Goal: Transaction & Acquisition: Purchase product/service

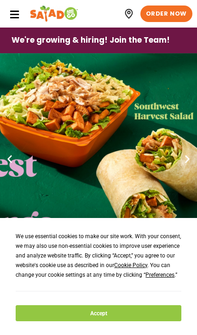
click at [126, 320] on button "Accept" at bounding box center [98, 314] width 165 height 16
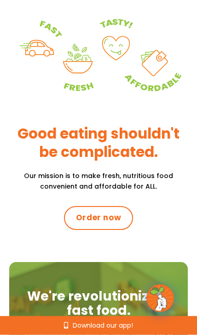
scroll to position [382, 0]
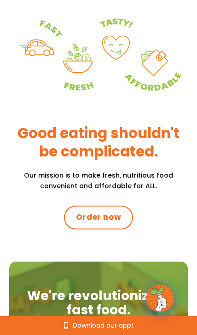
click at [97, 212] on span "Order now" at bounding box center [98, 217] width 45 height 11
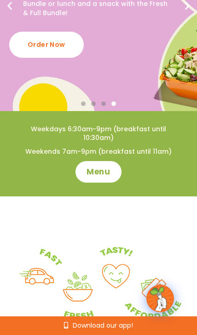
scroll to position [153, 0]
click at [99, 173] on span "Menu" at bounding box center [97, 172] width 23 height 11
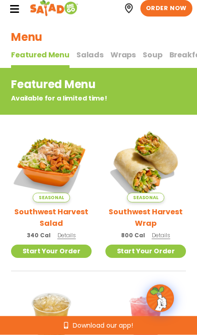
scroll to position [6, 0]
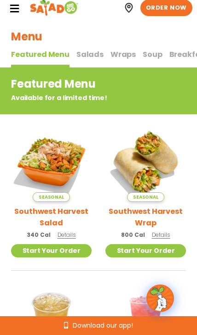
click at [51, 161] on img at bounding box center [51, 162] width 80 height 80
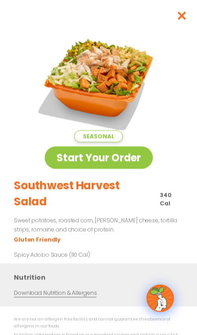
scroll to position [0, 0]
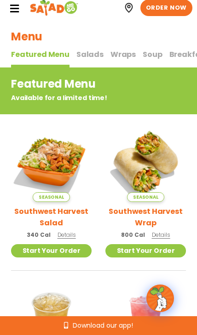
click at [87, 58] on span "Salads" at bounding box center [89, 54] width 27 height 11
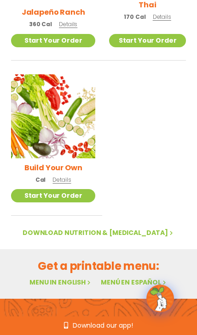
scroll to position [880, 0]
click at [62, 102] on img at bounding box center [53, 116] width 84 height 84
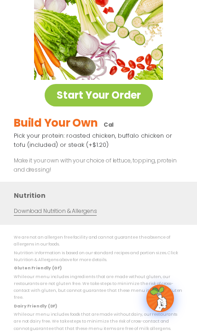
scroll to position [62, 0]
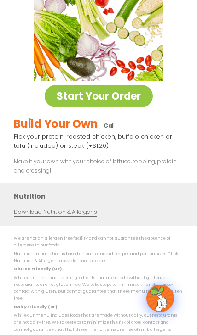
click at [106, 99] on link "Start Your Order" at bounding box center [99, 96] width 108 height 23
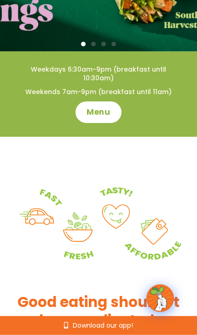
scroll to position [214, 0]
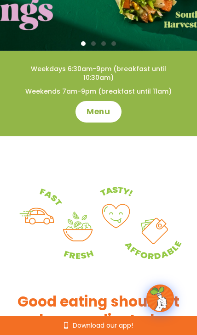
click at [102, 108] on span "Menu" at bounding box center [97, 112] width 23 height 11
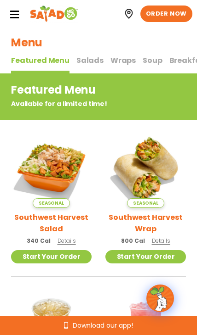
click at [87, 60] on span "Salads" at bounding box center [89, 60] width 27 height 11
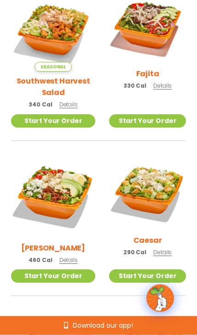
scroll to position [178, 0]
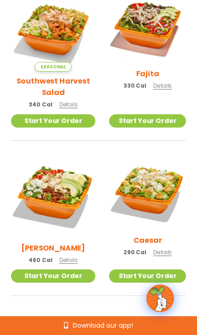
click at [160, 90] on span "Details" at bounding box center [162, 86] width 18 height 8
click at [154, 30] on img at bounding box center [147, 26] width 77 height 77
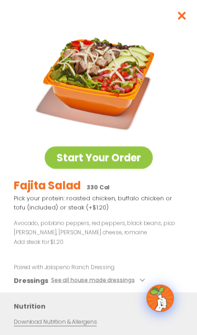
click at [131, 276] on button "See all house made dressings" at bounding box center [99, 281] width 97 height 10
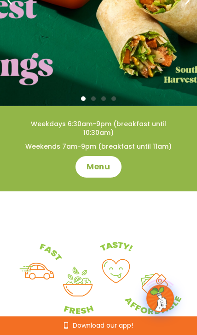
scroll to position [160, 0]
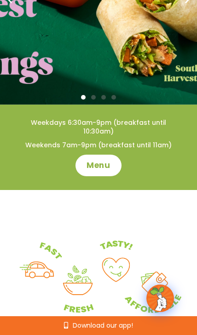
click at [108, 167] on span "Menu" at bounding box center [97, 165] width 23 height 11
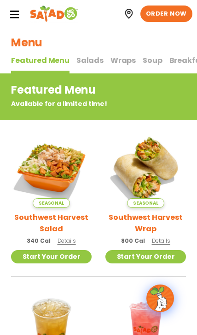
click at [142, 171] on img at bounding box center [145, 168] width 80 height 80
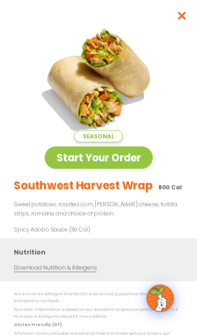
click at [133, 159] on link "Start Your Order" at bounding box center [99, 158] width 108 height 23
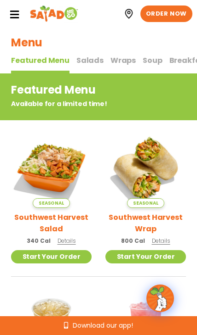
click at [89, 63] on span "Salads" at bounding box center [89, 60] width 27 height 11
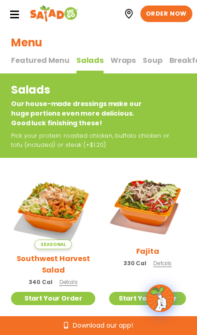
click at [53, 60] on span "Featured Menu" at bounding box center [40, 60] width 58 height 11
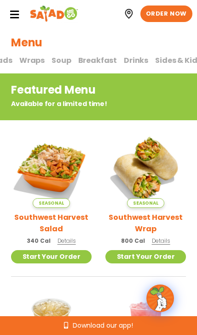
scroll to position [0, 91]
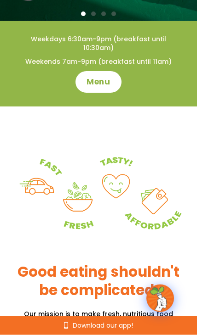
scroll to position [244, 0]
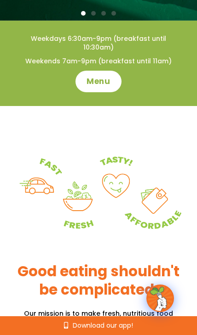
click at [103, 80] on span "Menu" at bounding box center [97, 81] width 23 height 11
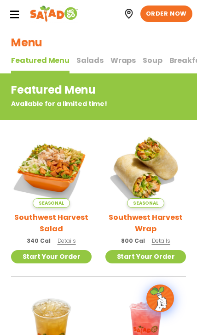
click at [87, 58] on span "Salads" at bounding box center [89, 60] width 27 height 11
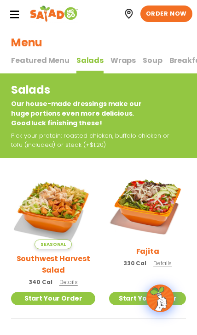
click at [156, 196] on img at bounding box center [147, 203] width 77 height 77
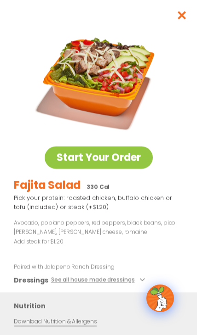
click at [120, 155] on link "Start Your Order" at bounding box center [99, 158] width 108 height 23
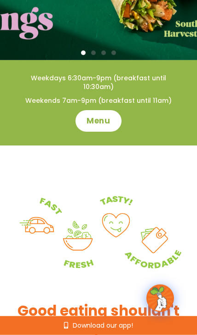
scroll to position [205, 0]
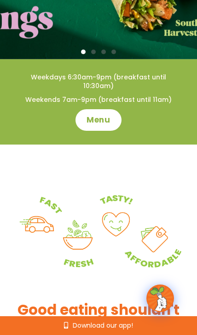
click at [99, 119] on span "Menu" at bounding box center [97, 120] width 23 height 11
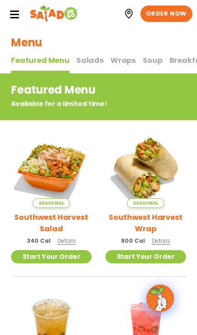
click at [90, 65] on span "Salads" at bounding box center [89, 60] width 27 height 11
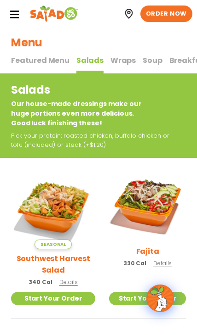
click at [163, 268] on p "330 Cal Details" at bounding box center [147, 264] width 48 height 10
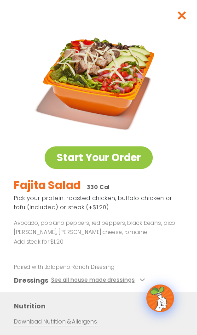
click at [124, 161] on link "Start Your Order" at bounding box center [99, 158] width 108 height 23
